Goal: Information Seeking & Learning: Stay updated

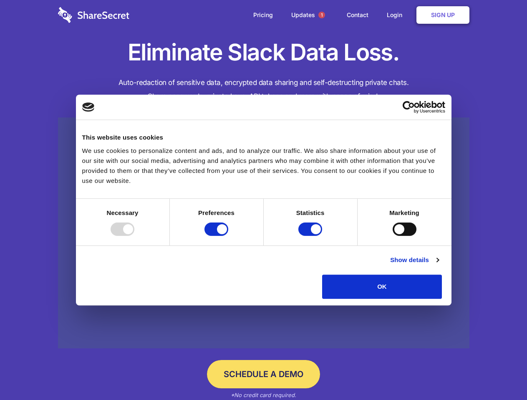
click at [134, 236] on div at bounding box center [123, 229] width 24 height 13
click at [228, 236] on input "Preferences" at bounding box center [216, 229] width 24 height 13
checkbox input "false"
click at [311, 236] on input "Statistics" at bounding box center [310, 229] width 24 height 13
checkbox input "false"
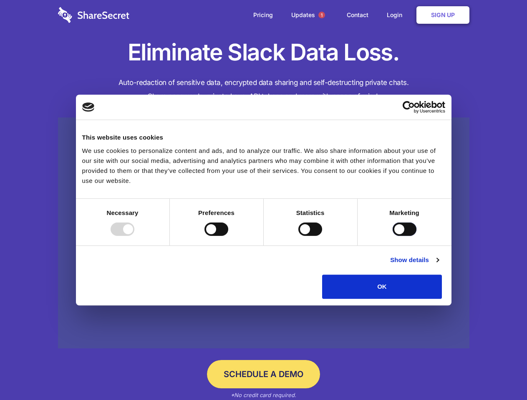
click at [392, 236] on input "Marketing" at bounding box center [404, 229] width 24 height 13
checkbox input "true"
click at [438, 265] on link "Show details" at bounding box center [414, 260] width 48 height 10
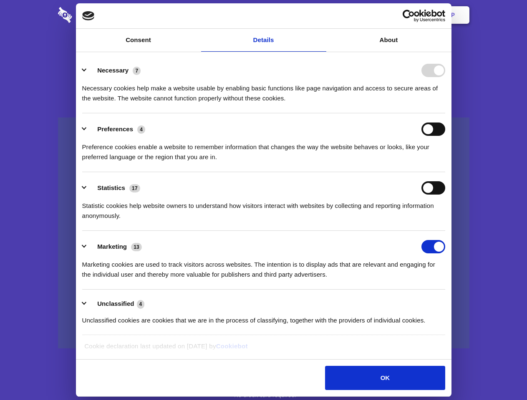
click at [449, 302] on ul "Necessary 7 Necessary cookies help make a website usable by enabling basic func…" at bounding box center [263, 195] width 371 height 281
click at [321, 15] on span "1" at bounding box center [321, 15] width 7 height 7
